Goal: Information Seeking & Learning: Compare options

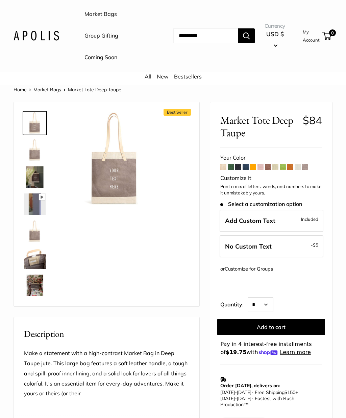
click at [111, 172] on img at bounding box center [115, 159] width 94 height 94
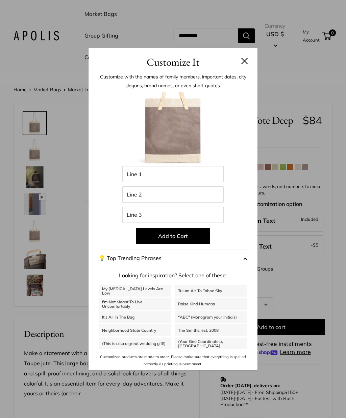
scroll to position [113, 0]
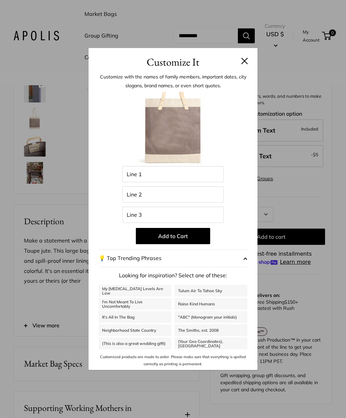
click at [244, 60] on button at bounding box center [244, 60] width 7 height 7
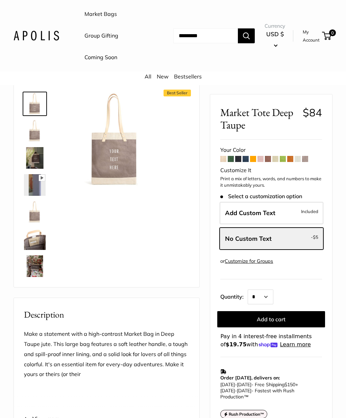
scroll to position [18, 0]
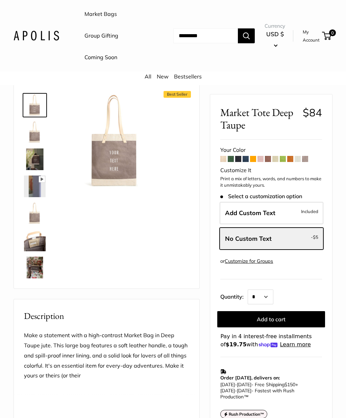
click at [226, 159] on span at bounding box center [224, 159] width 6 height 6
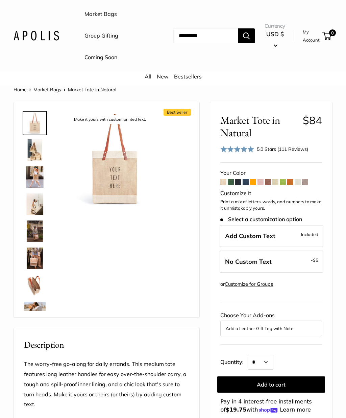
click at [310, 183] on form "Your Color Customize It -" at bounding box center [272, 291] width 102 height 246
click at [308, 182] on span at bounding box center [305, 182] width 6 height 6
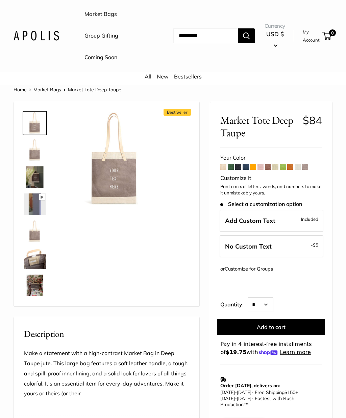
click at [297, 167] on span at bounding box center [298, 167] width 6 height 6
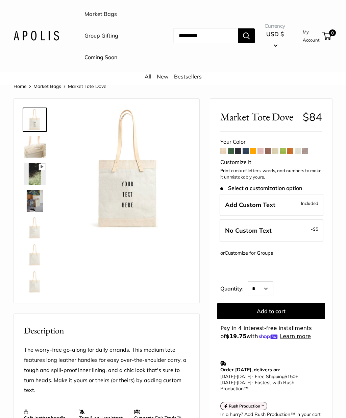
scroll to position [4, 0]
click at [292, 150] on span at bounding box center [290, 150] width 6 height 6
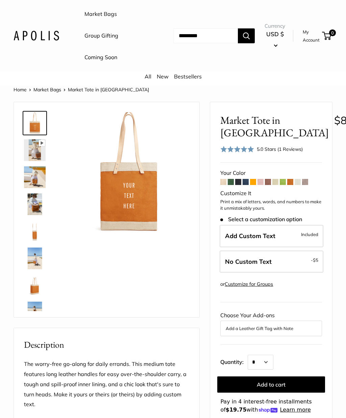
click at [232, 181] on span at bounding box center [231, 182] width 6 height 6
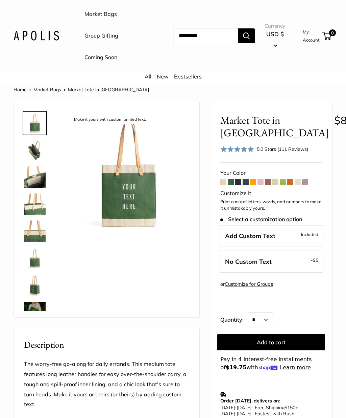
click at [25, 181] on img at bounding box center [35, 177] width 22 height 22
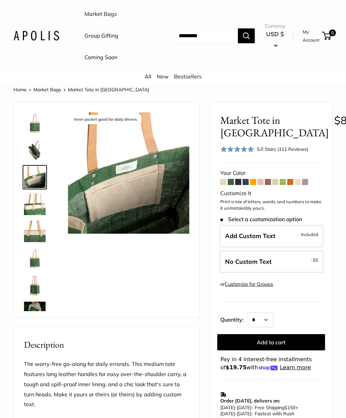
click at [245, 181] on span at bounding box center [246, 182] width 6 height 6
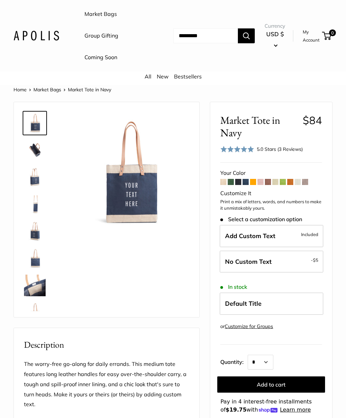
click at [263, 182] on span at bounding box center [261, 182] width 6 height 6
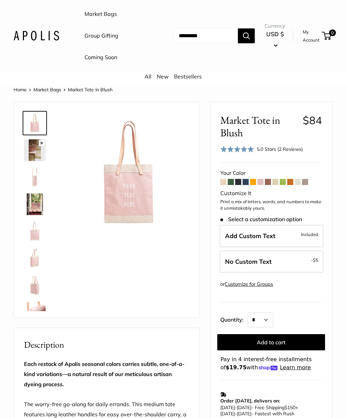
click at [236, 179] on span at bounding box center [238, 182] width 6 height 6
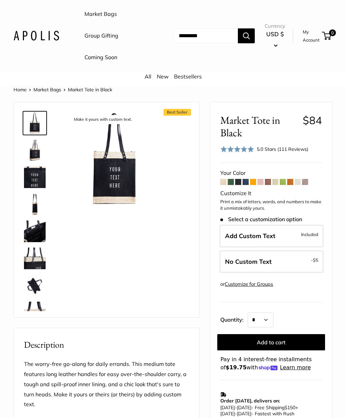
click at [234, 180] on span at bounding box center [231, 182] width 6 height 6
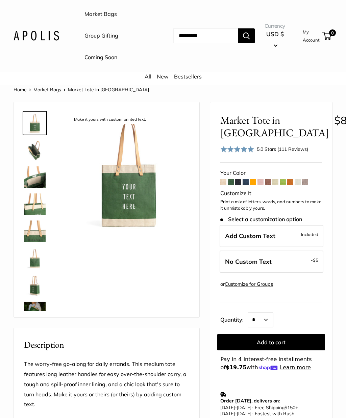
click at [29, 308] on img at bounding box center [35, 313] width 22 height 22
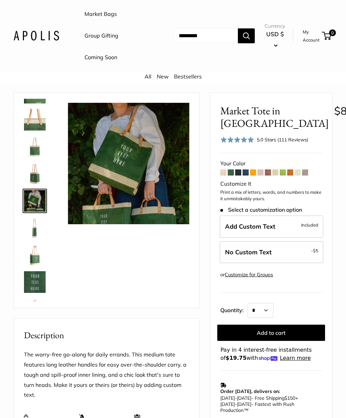
scroll to position [10, 0]
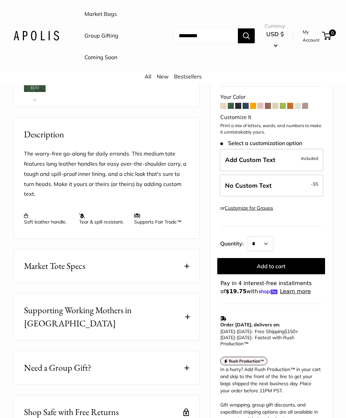
click at [189, 264] on span at bounding box center [187, 266] width 5 height 5
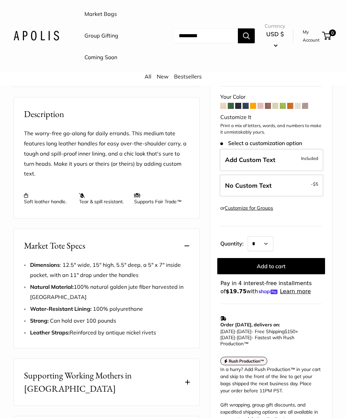
scroll to position [231, 0]
